Goal: Information Seeking & Learning: Check status

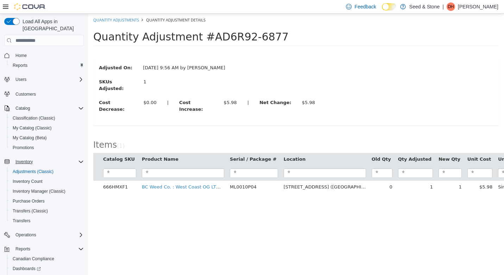
scroll to position [34, 0]
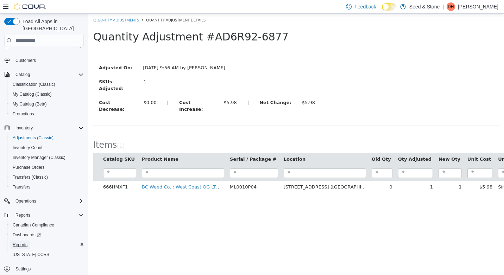
click at [21, 242] on span "Reports" at bounding box center [20, 245] width 15 height 6
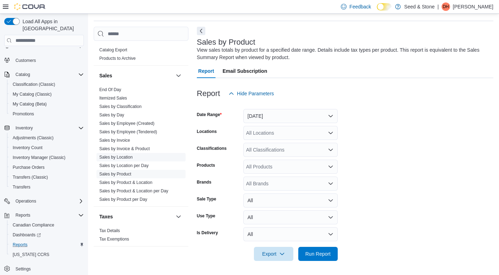
scroll to position [554, 0]
click at [116, 154] on link "Sales by Location" at bounding box center [115, 156] width 33 height 5
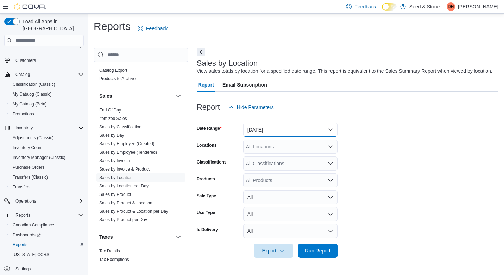
click at [321, 129] on button "[DATE]" at bounding box center [290, 130] width 94 height 14
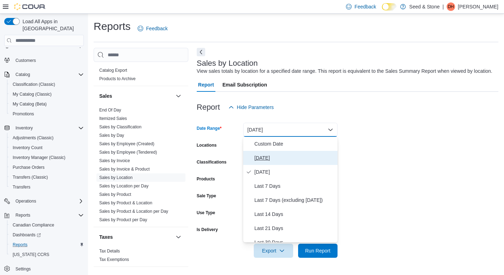
click at [269, 156] on span "[DATE]" at bounding box center [294, 158] width 80 height 8
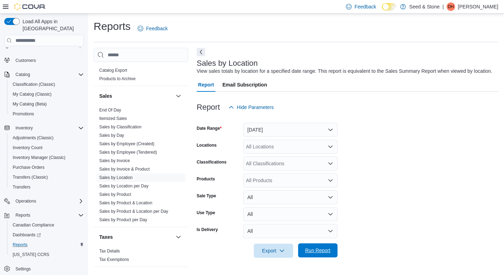
click at [316, 250] on span "Run Report" at bounding box center [317, 250] width 25 height 7
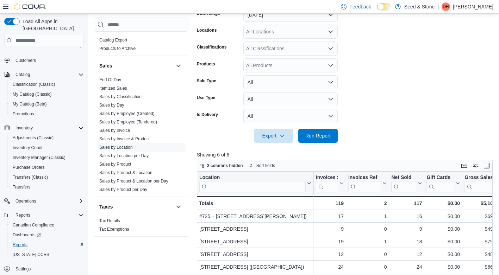
scroll to position [141, 0]
